Goal: Task Accomplishment & Management: Manage account settings

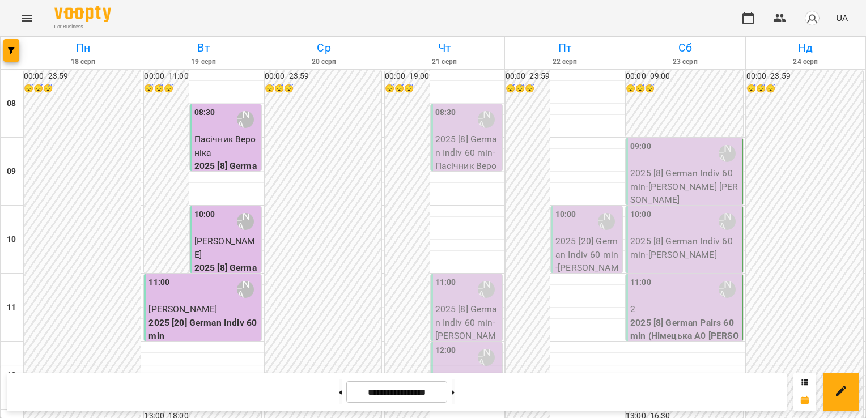
click at [215, 138] on span "Пасічник Вероніка" at bounding box center [225, 146] width 62 height 24
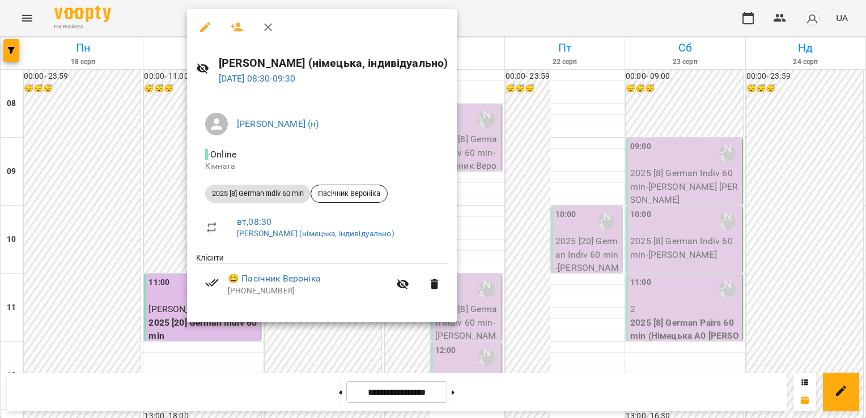
click at [136, 151] on div at bounding box center [433, 209] width 866 height 418
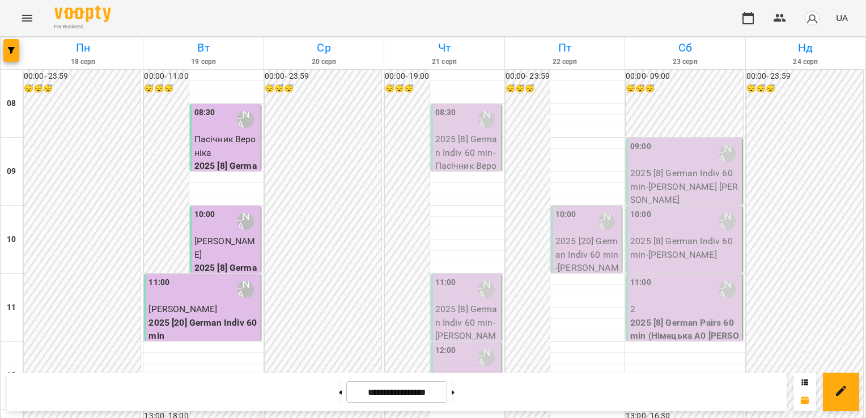
click at [214, 227] on div "10:00 [PERSON_NAME] (н)" at bounding box center [226, 222] width 64 height 26
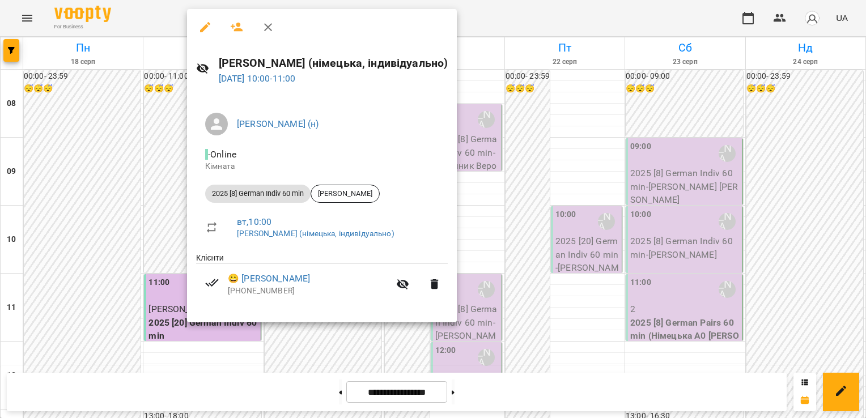
click at [105, 211] on div at bounding box center [433, 209] width 866 height 418
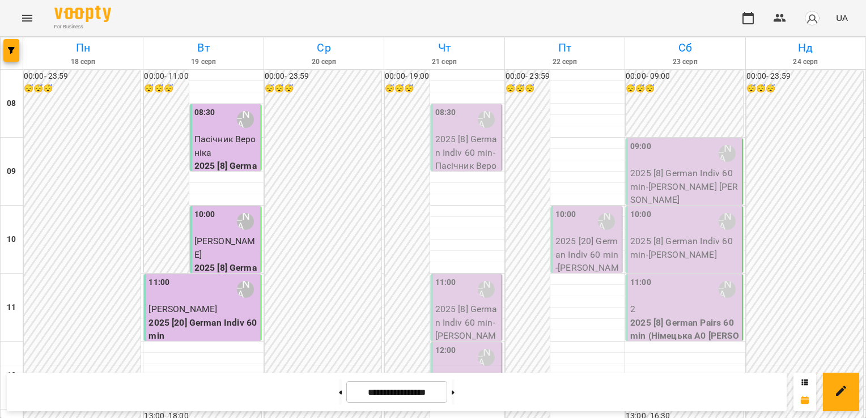
click at [197, 287] on div "11:00 Бондаренко Катерина Сергіївна (н)" at bounding box center [203, 290] width 109 height 26
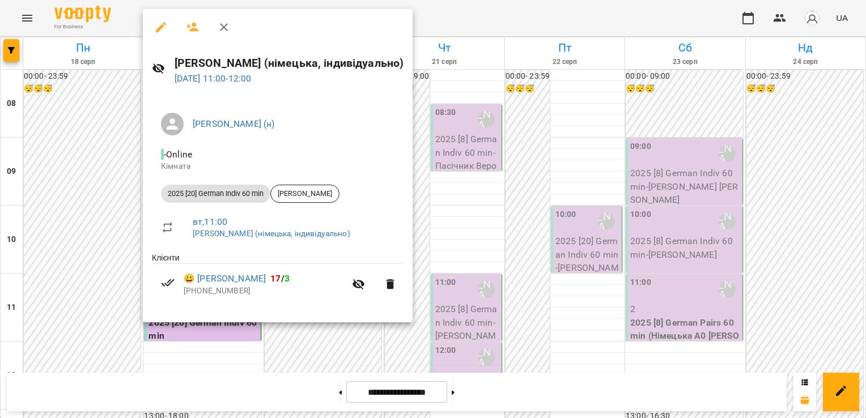
click at [76, 247] on div at bounding box center [433, 209] width 866 height 418
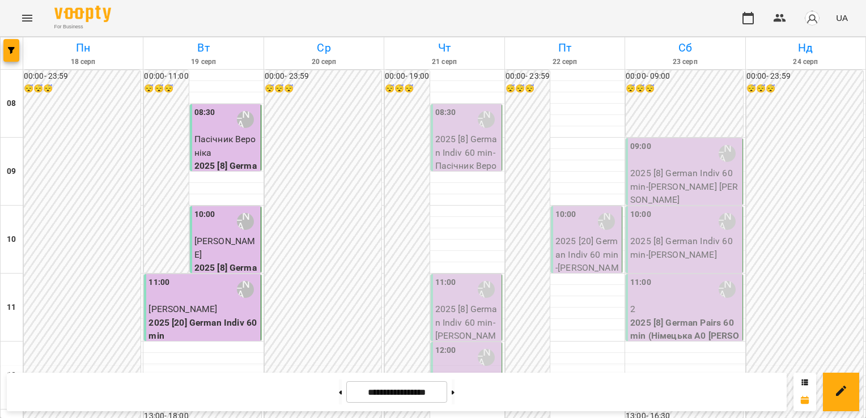
scroll to position [629, 0]
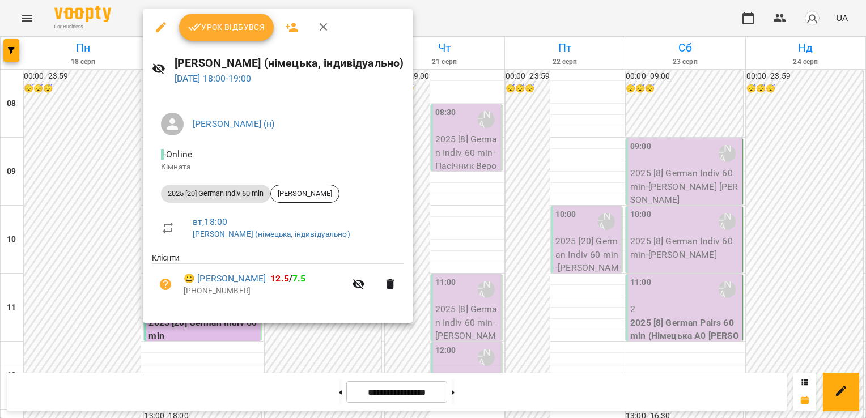
click at [116, 158] on div at bounding box center [433, 209] width 866 height 418
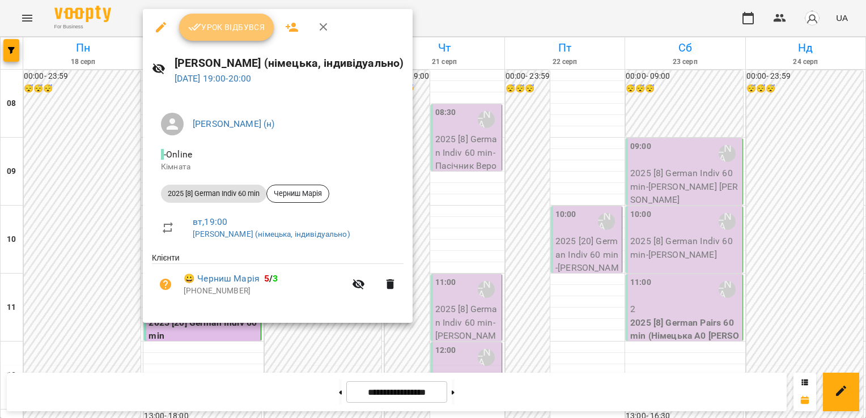
click at [229, 23] on span "Урок відбувся" at bounding box center [226, 27] width 77 height 14
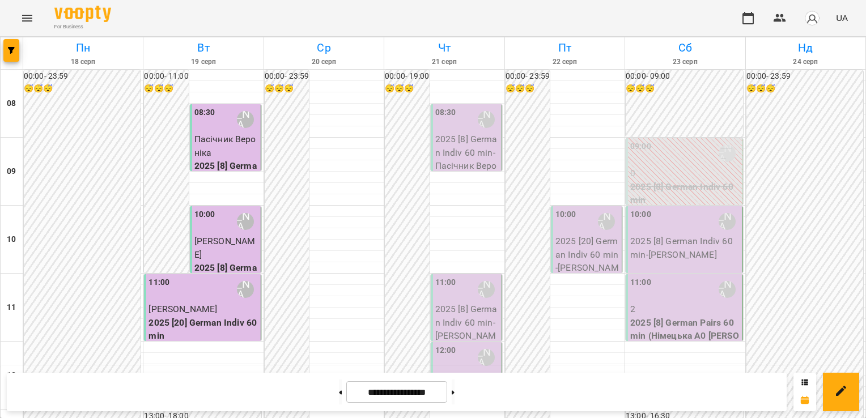
scroll to position [84, 0]
click at [194, 304] on span "[PERSON_NAME]" at bounding box center [183, 309] width 69 height 11
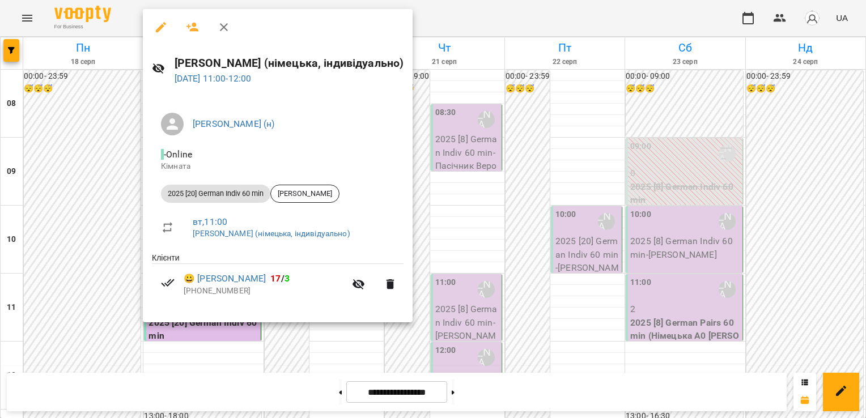
click at [91, 137] on div at bounding box center [433, 209] width 866 height 418
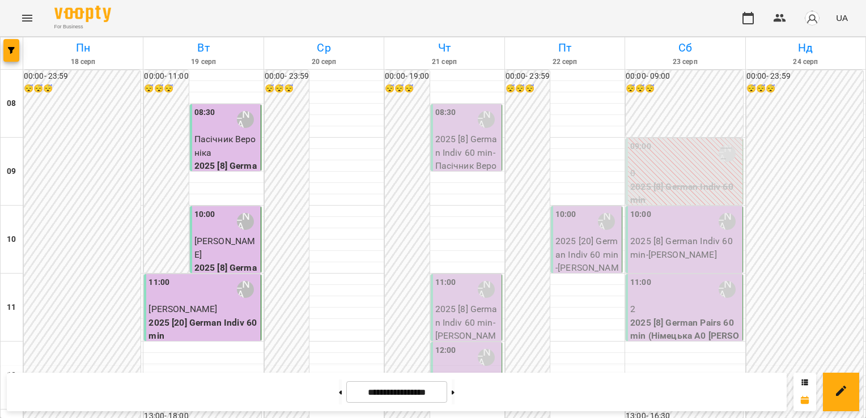
scroll to position [617, 0]
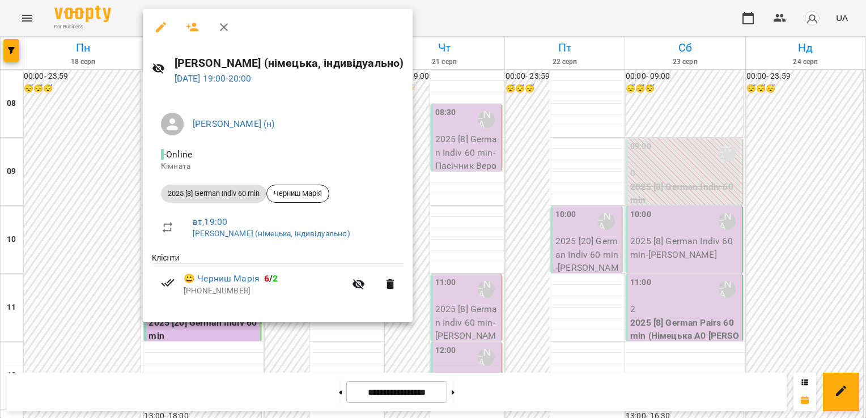
click at [104, 192] on div at bounding box center [433, 209] width 866 height 418
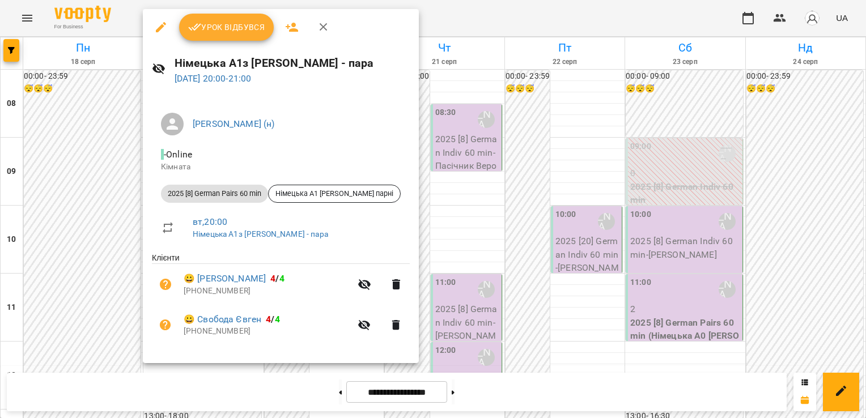
click at [199, 38] on button "Урок відбувся" at bounding box center [226, 27] width 95 height 27
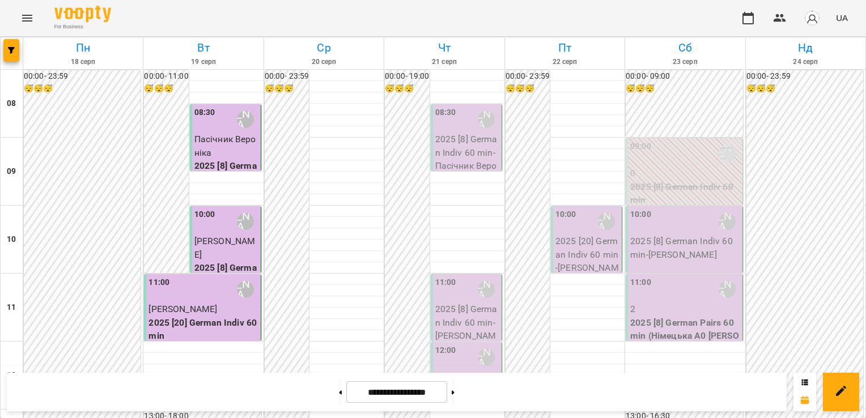
click at [204, 143] on span "Пасічник Вероніка" at bounding box center [225, 146] width 62 height 24
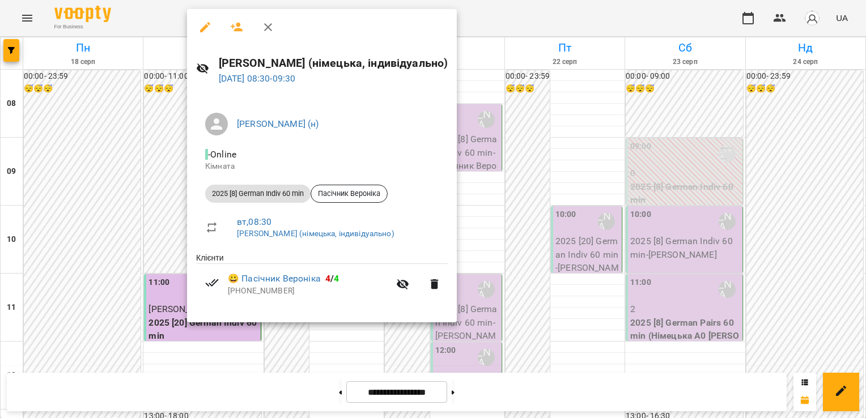
click at [105, 142] on div at bounding box center [433, 209] width 866 height 418
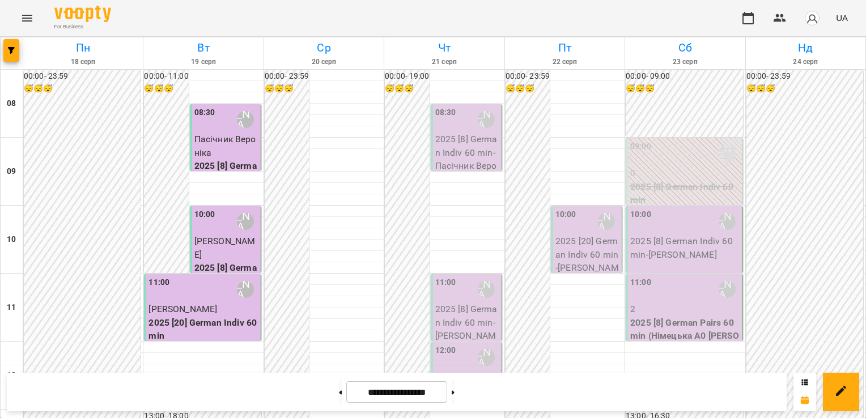
click at [227, 229] on div "10:00 [PERSON_NAME] (н)" at bounding box center [226, 222] width 64 height 26
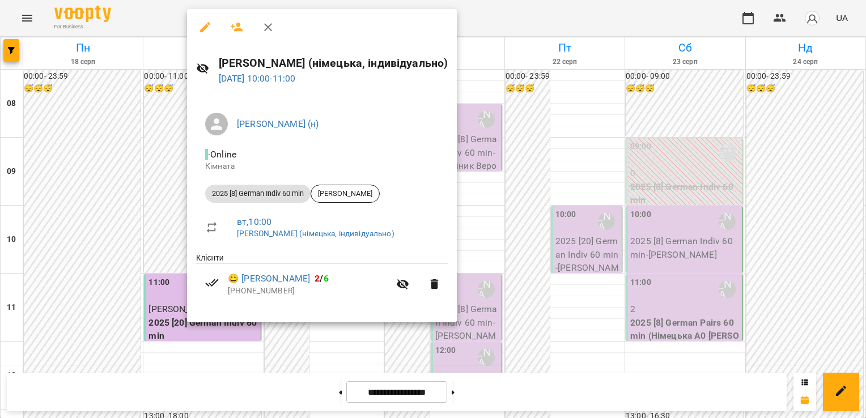
click at [83, 189] on div at bounding box center [433, 209] width 866 height 418
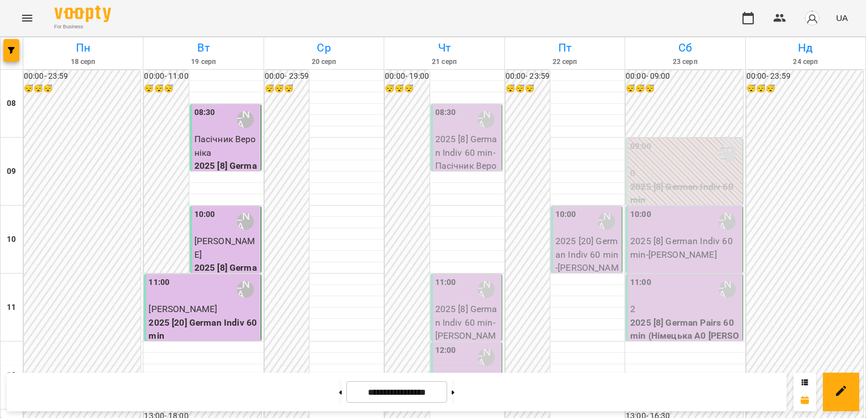
click at [209, 311] on span "[PERSON_NAME]" at bounding box center [183, 309] width 69 height 11
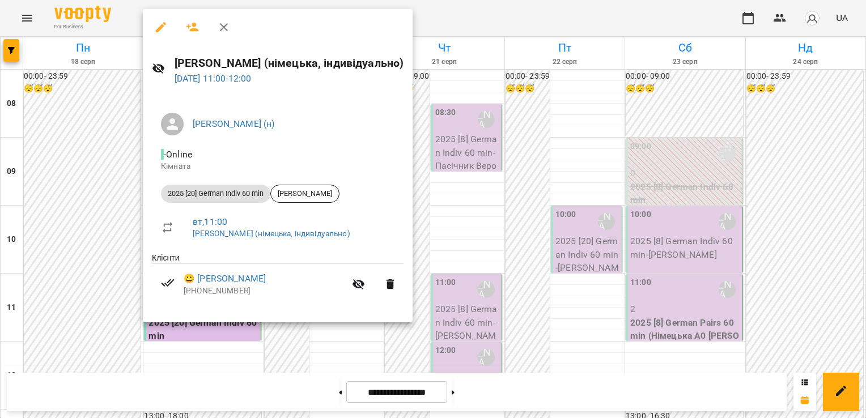
click at [57, 245] on div at bounding box center [433, 209] width 866 height 418
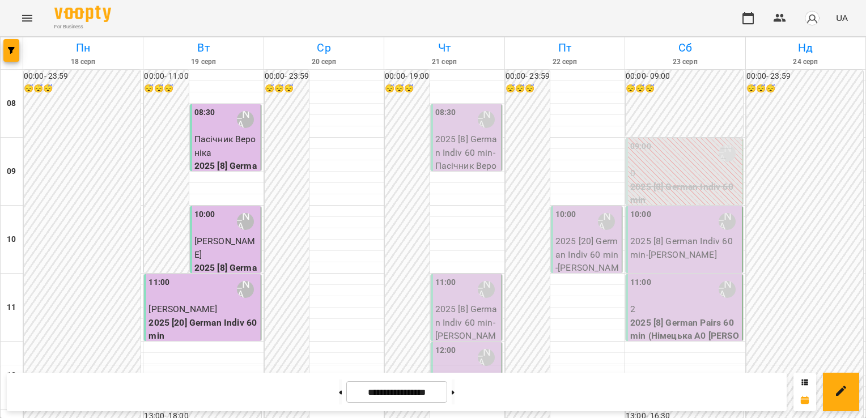
scroll to position [722, 0]
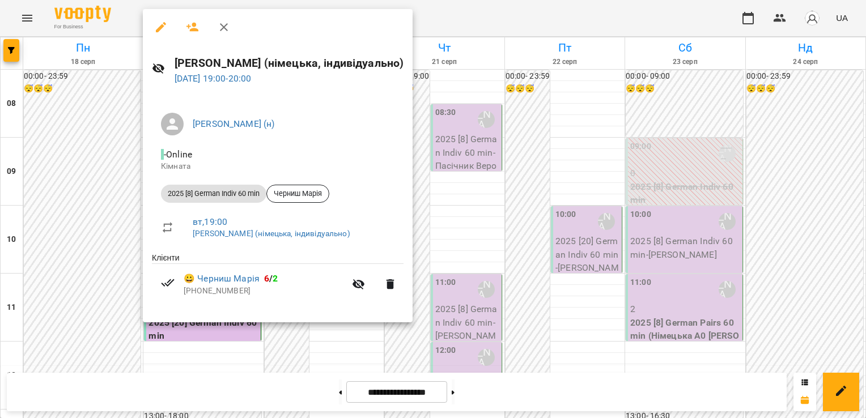
click at [94, 153] on div at bounding box center [433, 209] width 866 height 418
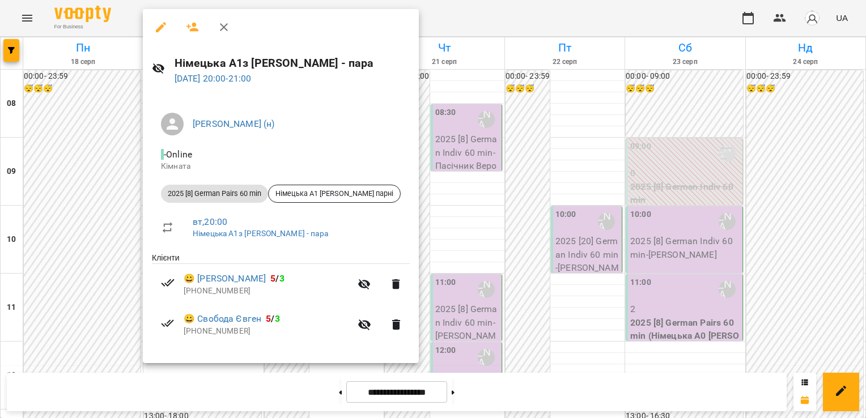
click at [88, 181] on div at bounding box center [433, 209] width 866 height 418
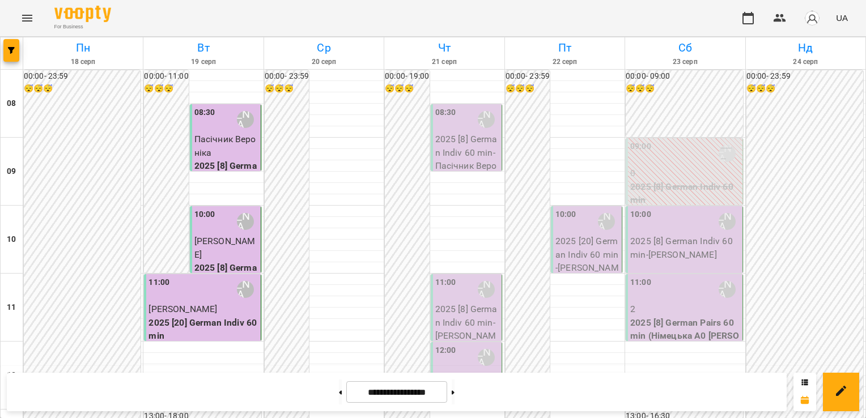
scroll to position [0, 0]
click at [811, 18] on img "button" at bounding box center [813, 18] width 16 height 16
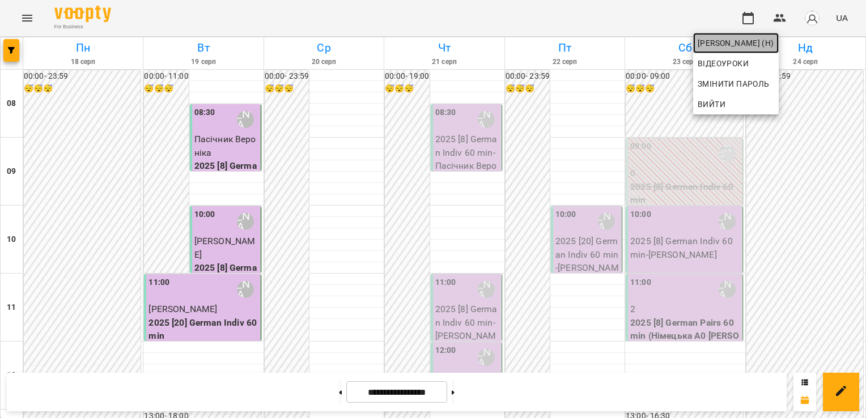
click at [772, 37] on span "[PERSON_NAME] (н)" at bounding box center [736, 43] width 77 height 14
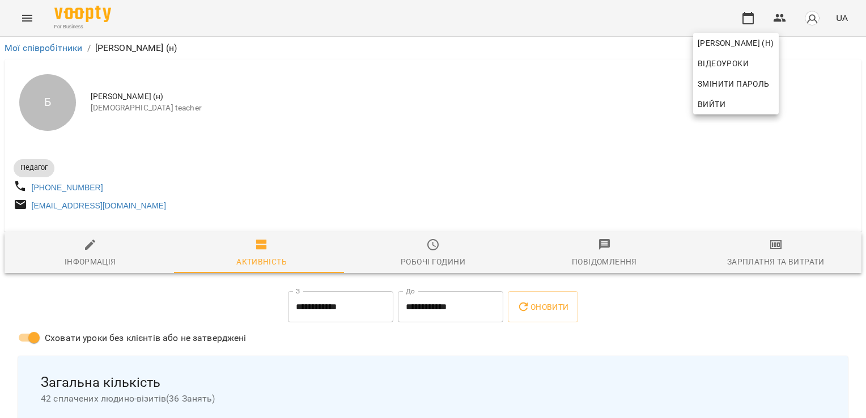
click at [768, 257] on div at bounding box center [433, 209] width 866 height 418
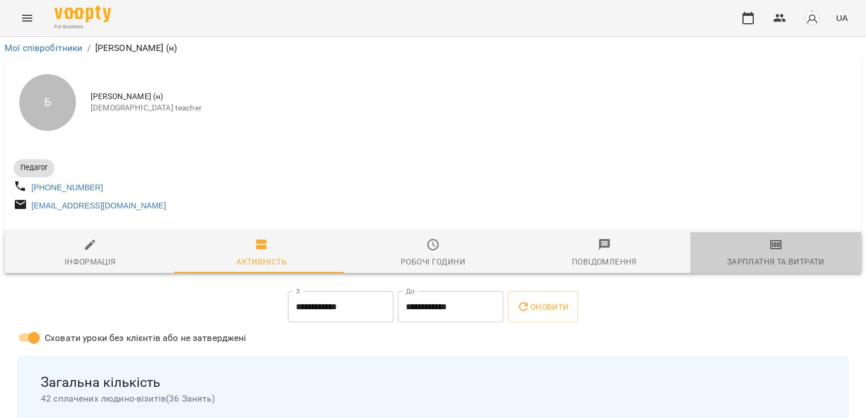
click at [768, 257] on span "Зарплатня та Витрати" at bounding box center [776, 253] width 158 height 31
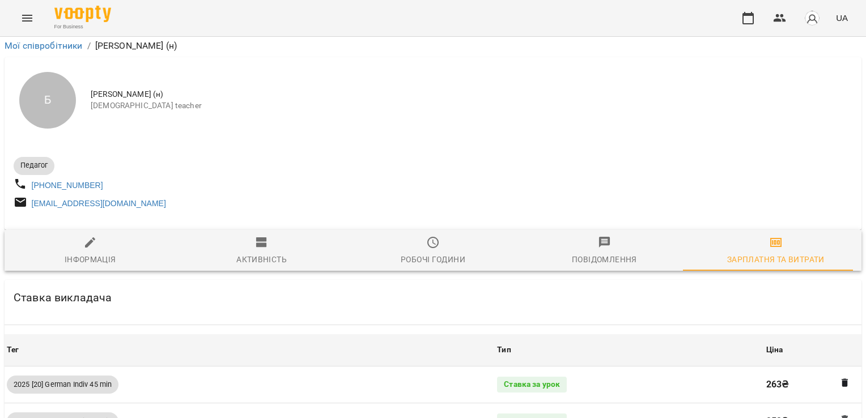
scroll to position [1048, 0]
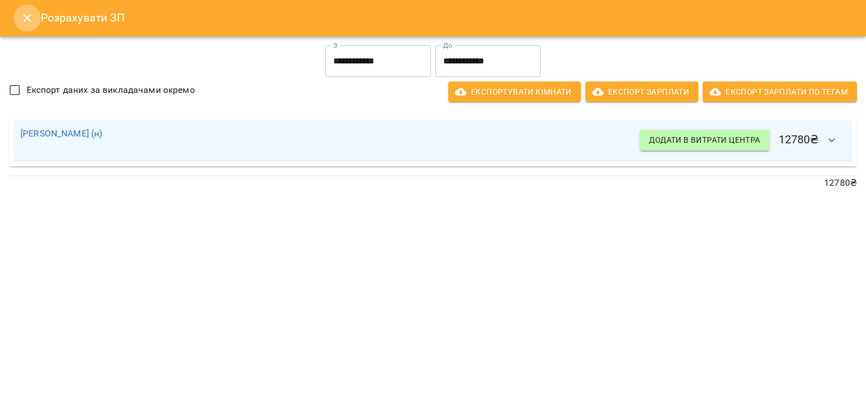
click at [26, 15] on icon "Close" at bounding box center [27, 18] width 14 height 14
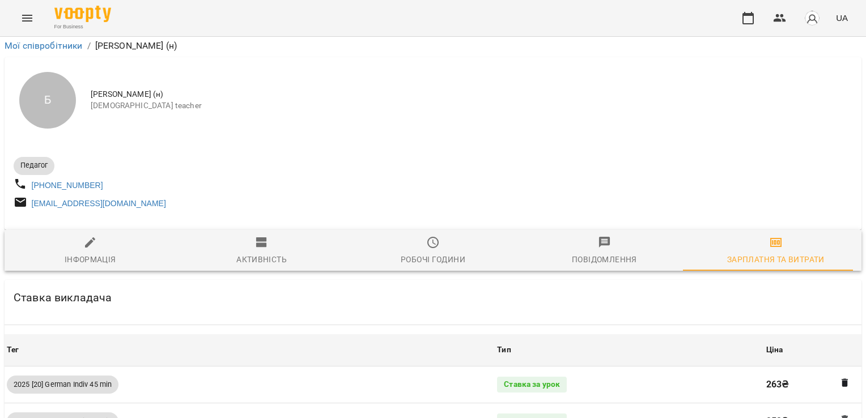
scroll to position [0, 0]
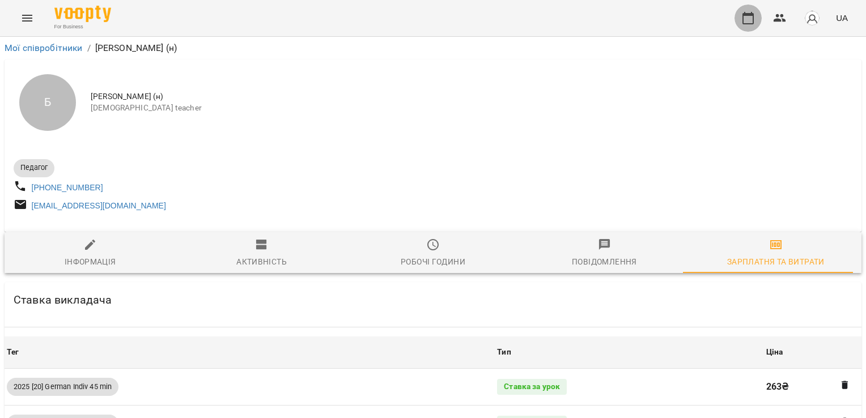
click at [747, 22] on icon "button" at bounding box center [749, 18] width 14 height 14
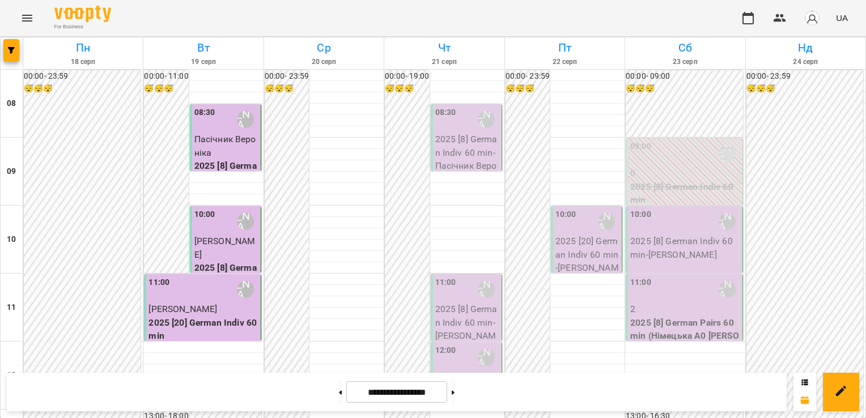
scroll to position [544, 0]
click at [455, 393] on icon at bounding box center [453, 393] width 3 height 4
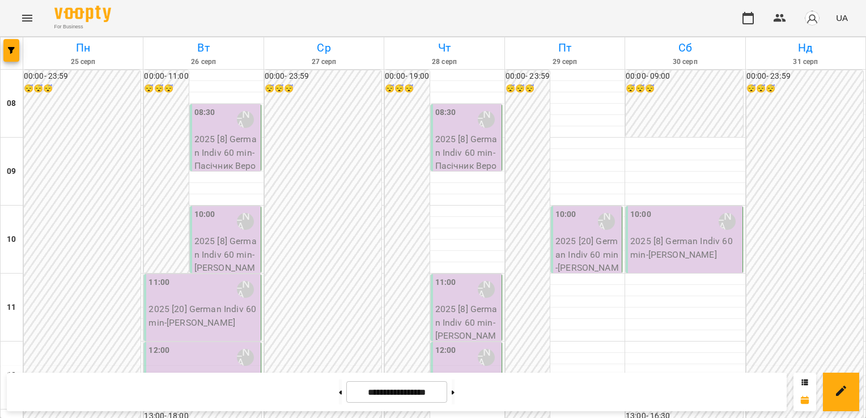
scroll to position [0, 0]
click at [339, 383] on button at bounding box center [340, 392] width 3 height 25
type input "**********"
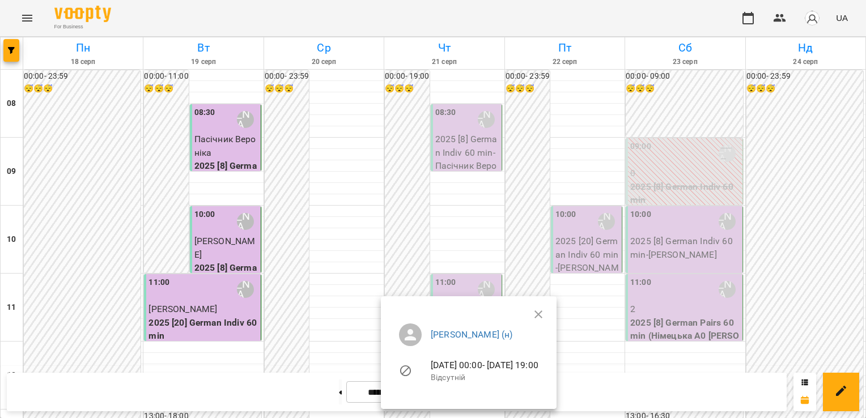
click at [548, 316] on ul "[PERSON_NAME] (н) [DATE] 00:00 - [DATE] 19:00 Відсутній" at bounding box center [469, 355] width 158 height 81
click at [548, 315] on ul "[PERSON_NAME] (н) [DATE] 00:00 - [DATE] 19:00 Відсутній" at bounding box center [469, 355] width 158 height 81
click at [545, 311] on icon "button" at bounding box center [539, 315] width 14 height 14
